Goal: Task Accomplishment & Management: Use online tool/utility

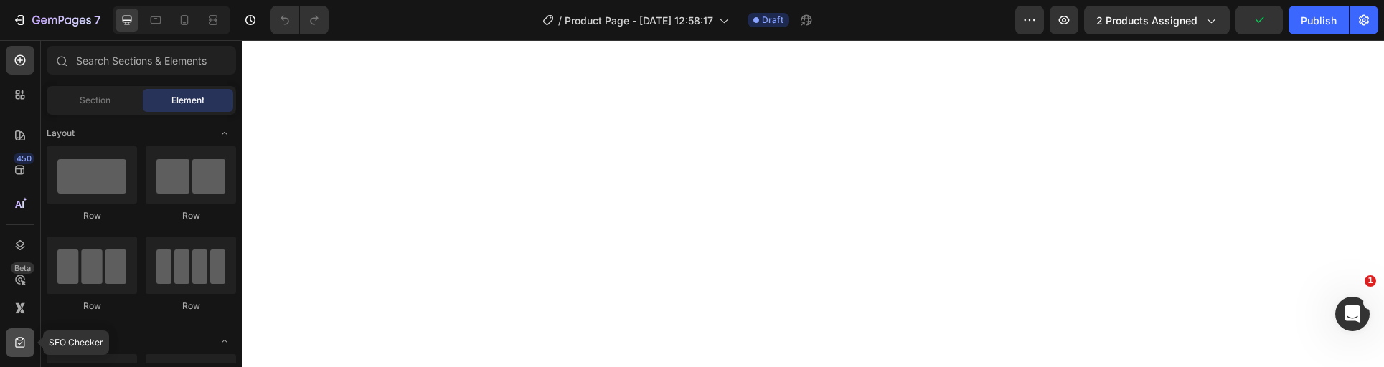
click at [20, 339] on icon at bounding box center [20, 343] width 14 height 14
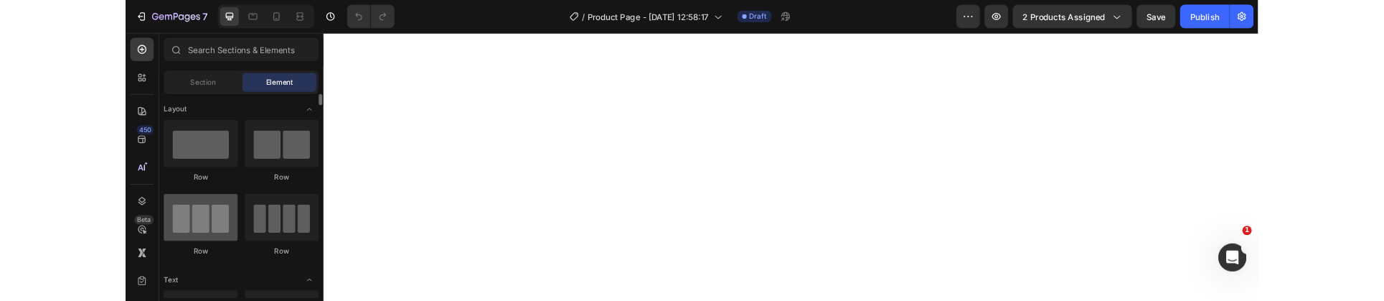
scroll to position [6, 0]
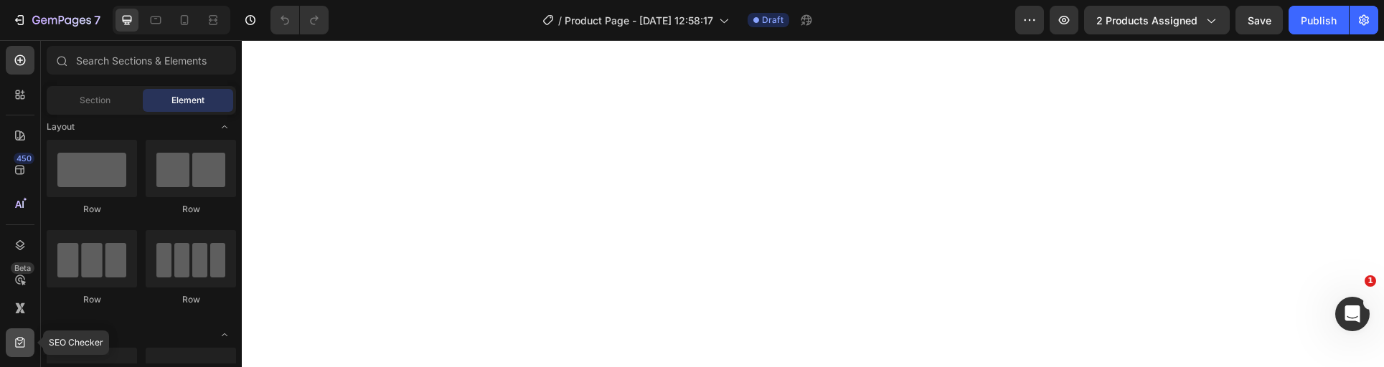
click at [18, 344] on icon at bounding box center [20, 343] width 14 height 14
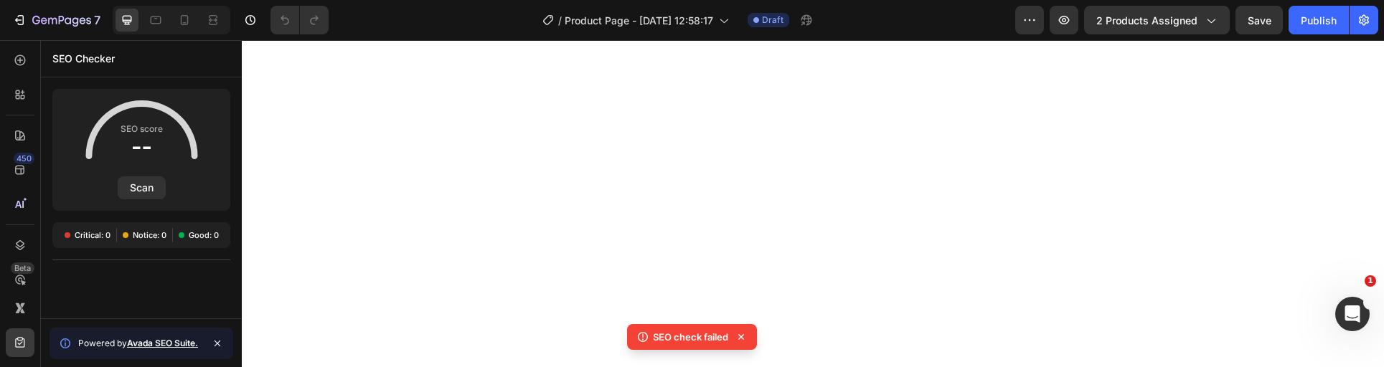
click at [746, 336] on icon at bounding box center [741, 337] width 14 height 14
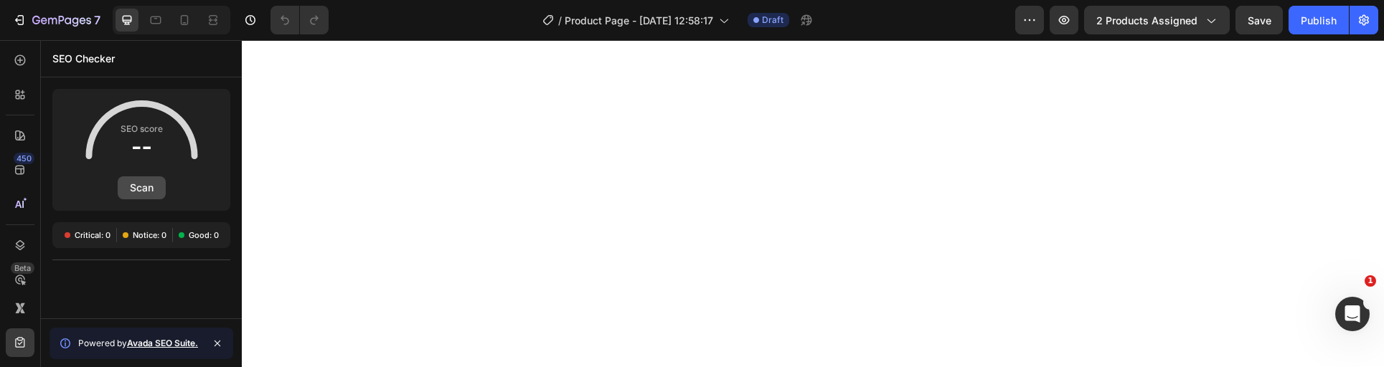
click at [128, 199] on button "Scan" at bounding box center [142, 187] width 48 height 23
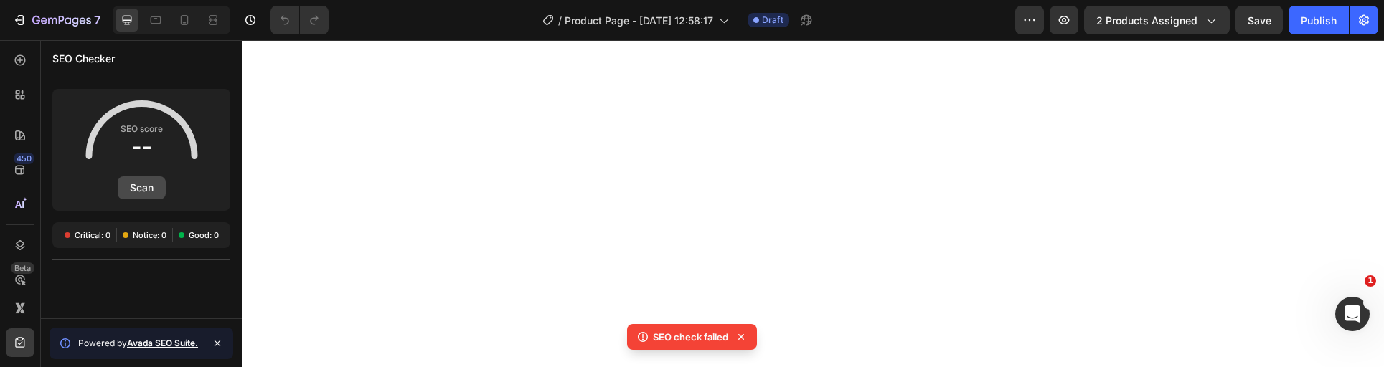
click at [151, 185] on button "Scan" at bounding box center [142, 187] width 48 height 23
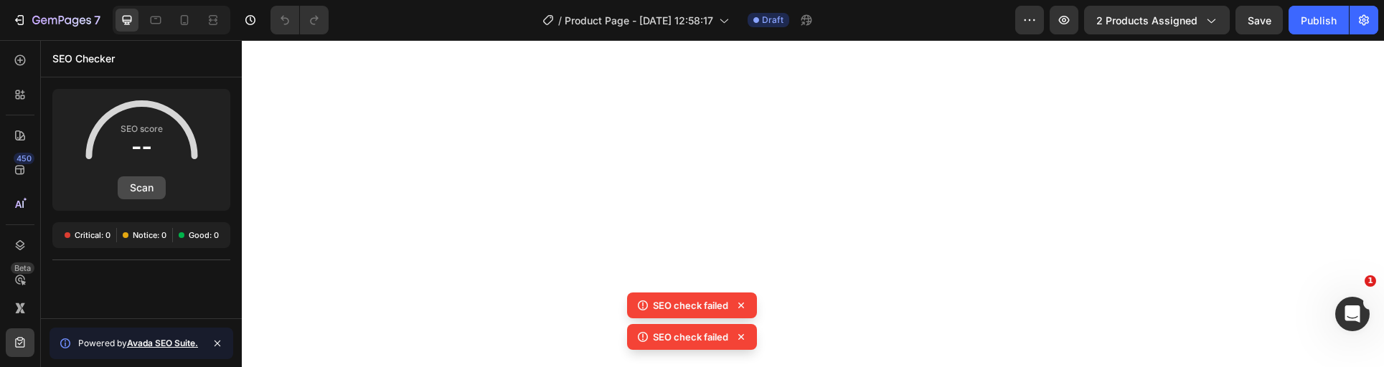
click at [151, 185] on button "Scan" at bounding box center [142, 187] width 48 height 23
